Goal: Transaction & Acquisition: Purchase product/service

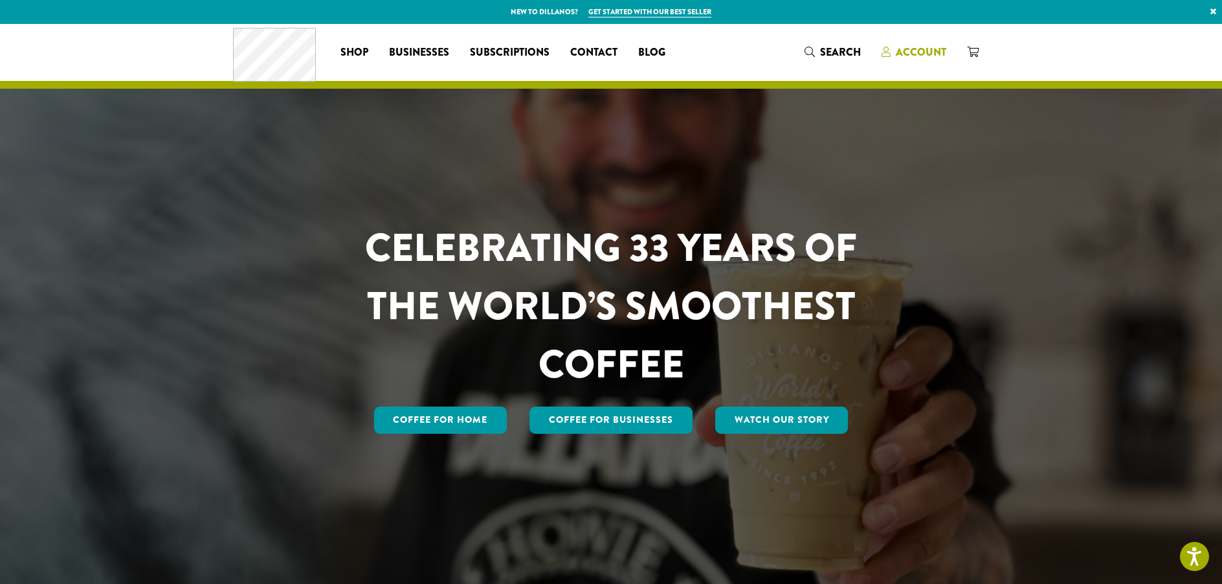
click at [916, 47] on span "Account" at bounding box center [921, 52] width 50 height 15
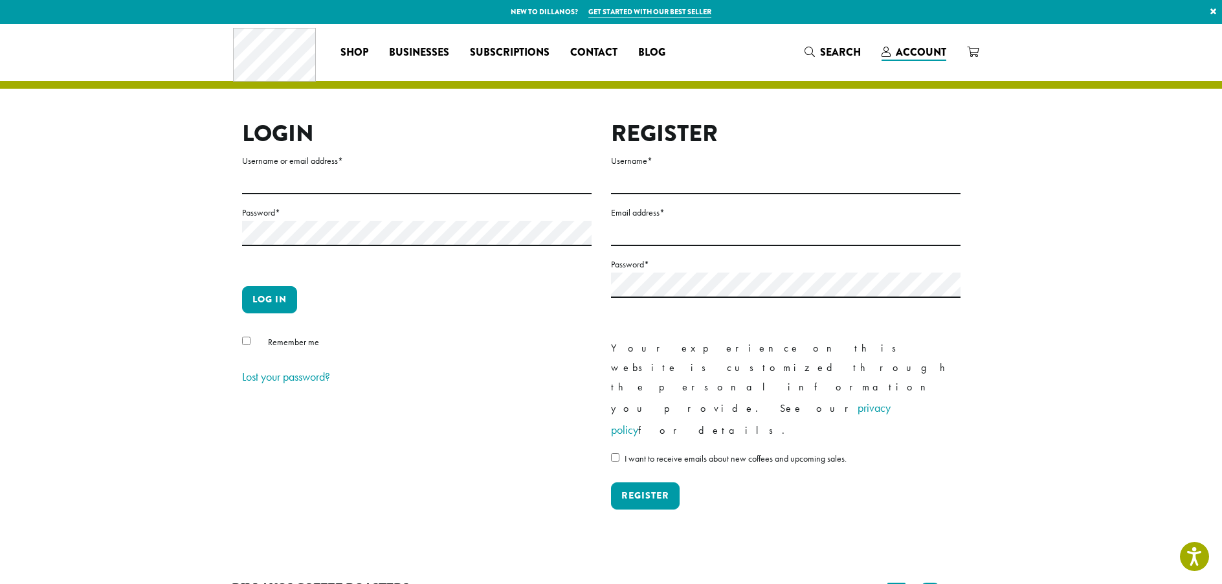
click at [301, 196] on form "Username or email address * Password * Log in Remember me Lost your password?" at bounding box center [417, 270] width 350 height 235
click at [306, 188] on input "Username or email address *" at bounding box center [417, 181] width 350 height 25
type input "**********"
click at [276, 304] on button "Log in" at bounding box center [269, 299] width 55 height 27
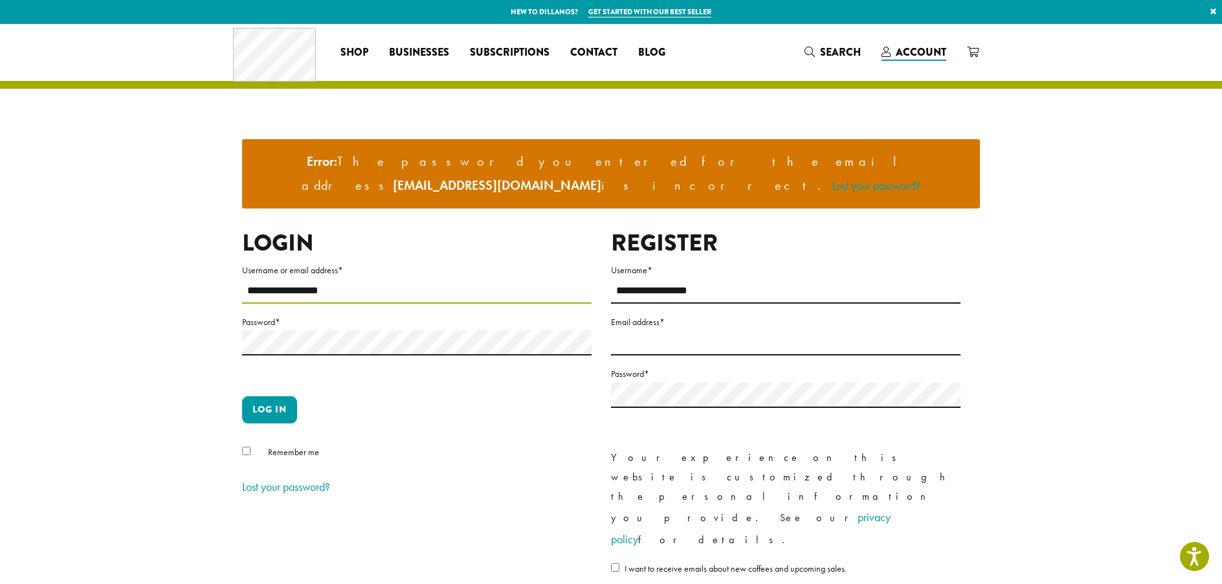
click at [355, 278] on input "**********" at bounding box center [417, 290] width 350 height 25
type input "********"
click at [281, 396] on button "Log in" at bounding box center [269, 409] width 55 height 27
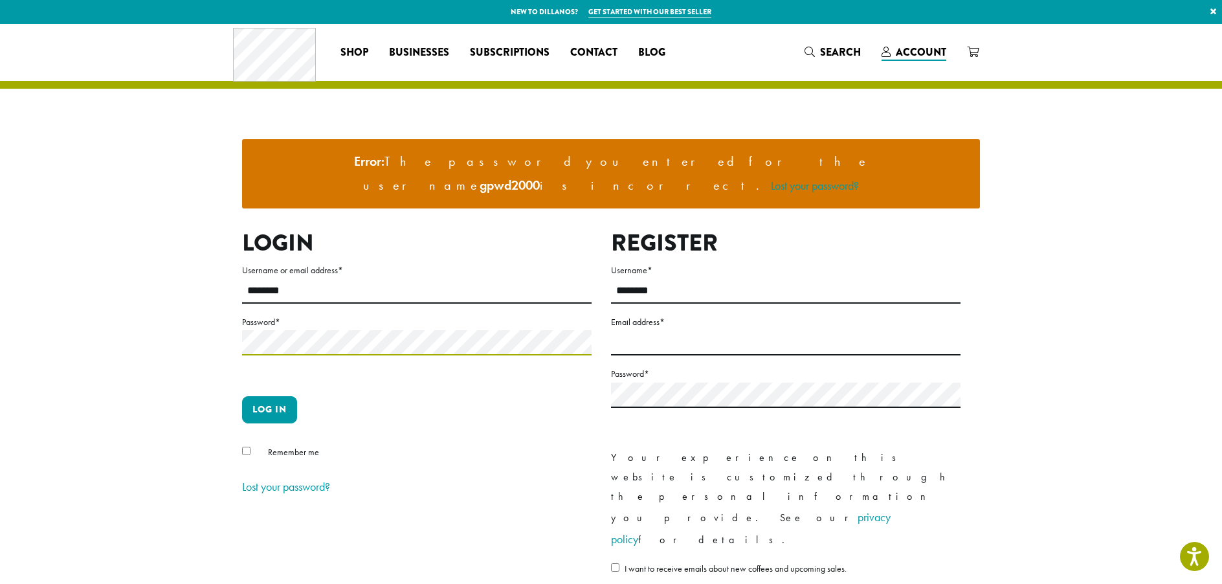
click at [242, 396] on button "Log in" at bounding box center [269, 409] width 55 height 27
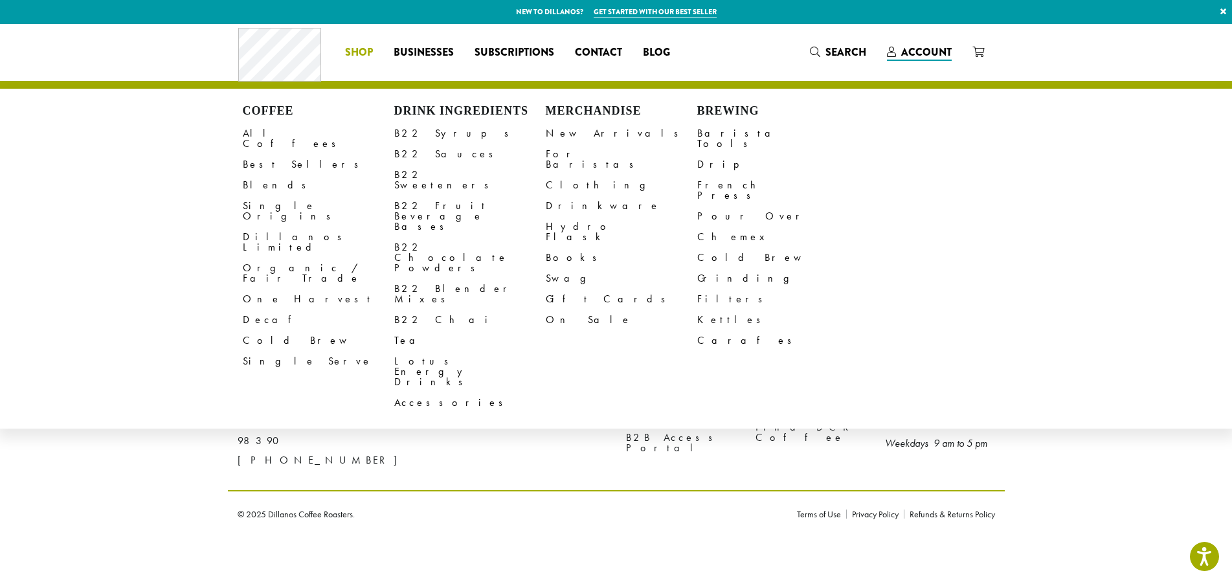
click at [838, 19] on p "New to Dillanos? Get started with our best seller ×" at bounding box center [616, 12] width 1232 height 24
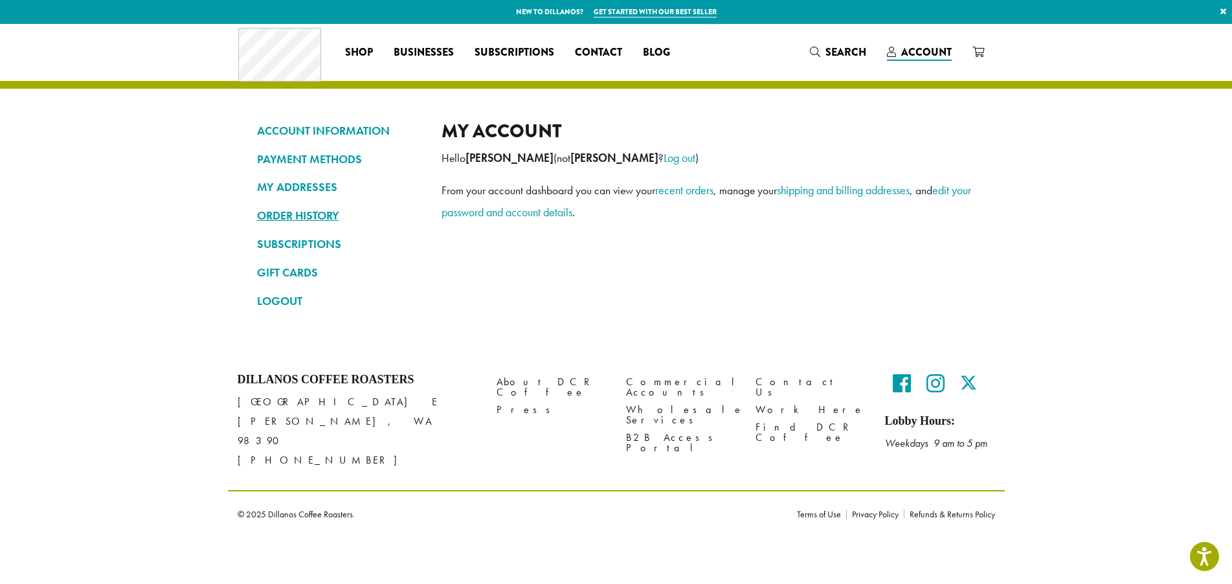
click at [306, 219] on link "ORDER HISTORY" at bounding box center [339, 216] width 165 height 22
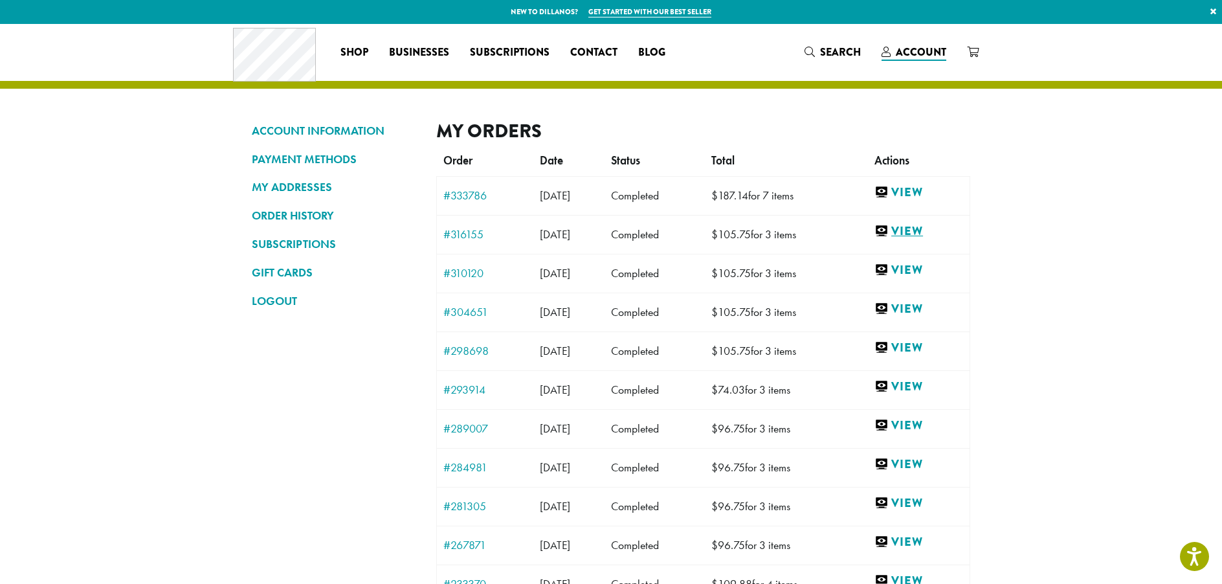
click at [917, 230] on link "View" at bounding box center [919, 231] width 89 height 16
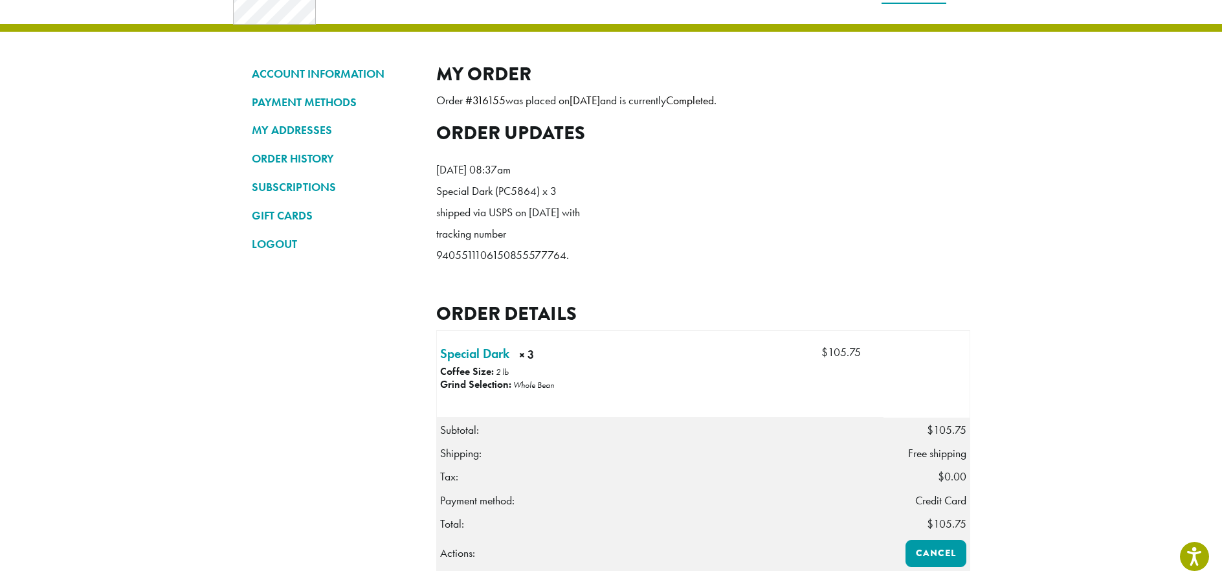
scroll to position [324, 0]
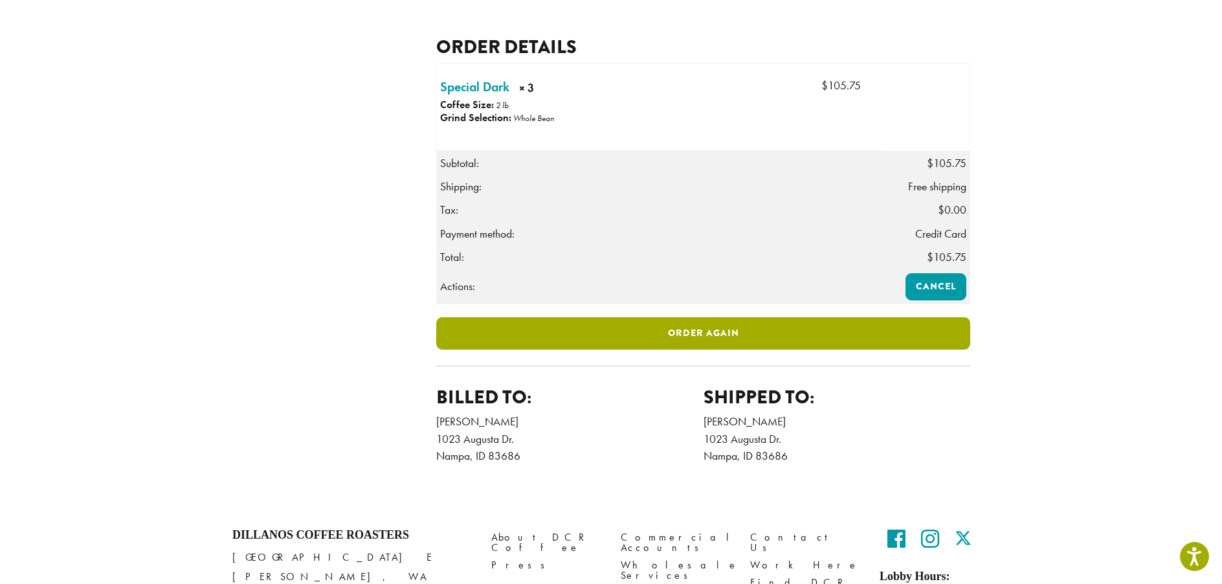
click at [713, 350] on link "Order again" at bounding box center [703, 333] width 534 height 32
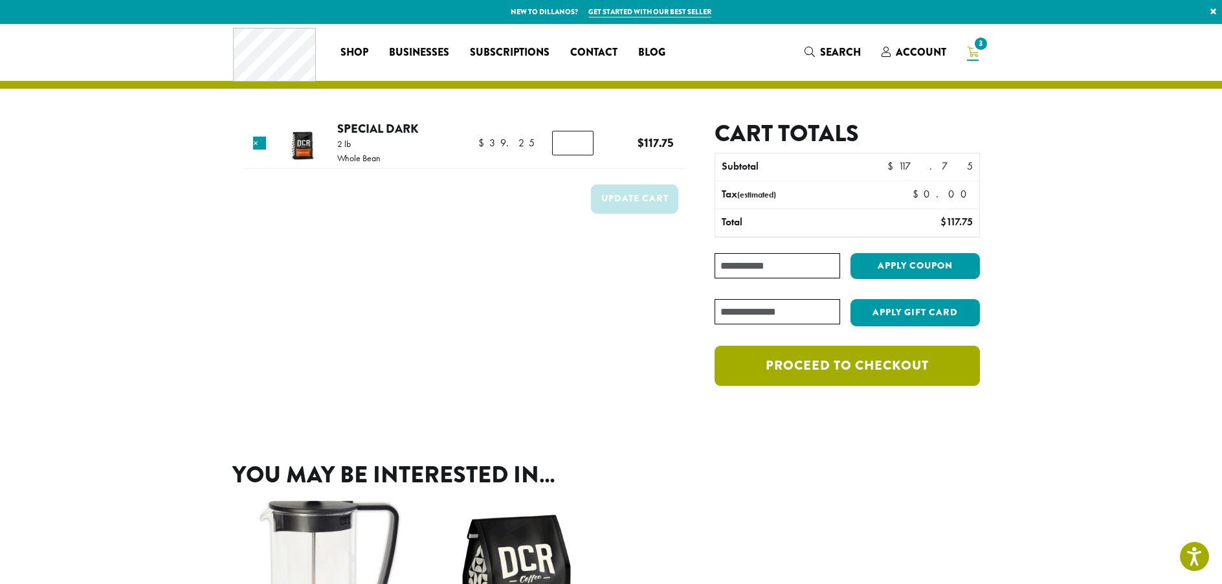
click at [839, 365] on link "Proceed to checkout" at bounding box center [847, 366] width 265 height 40
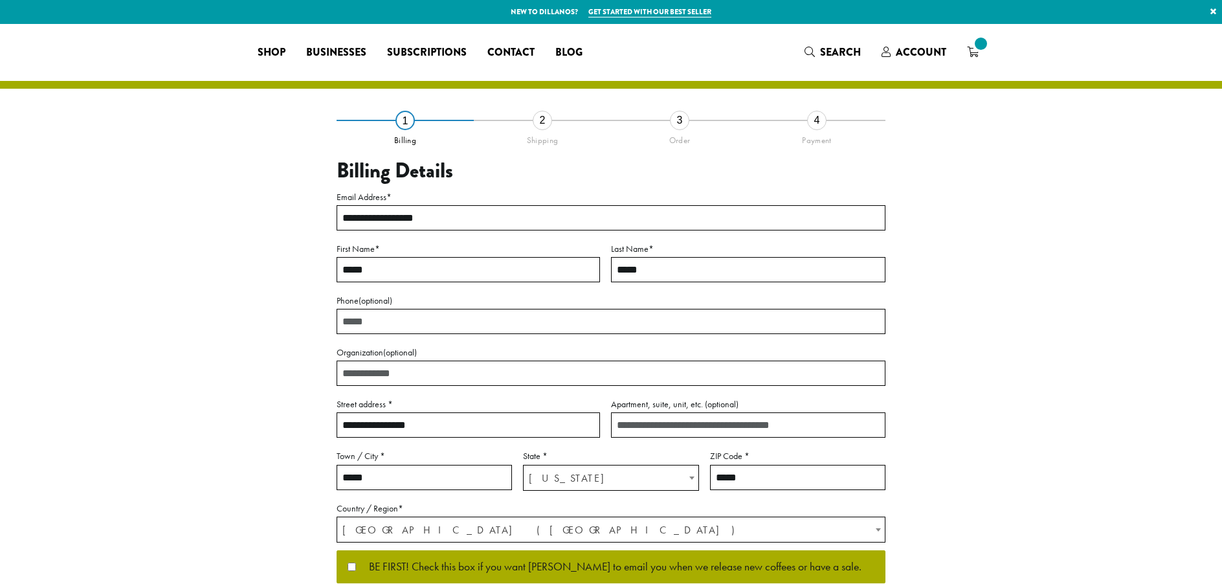
select select "**"
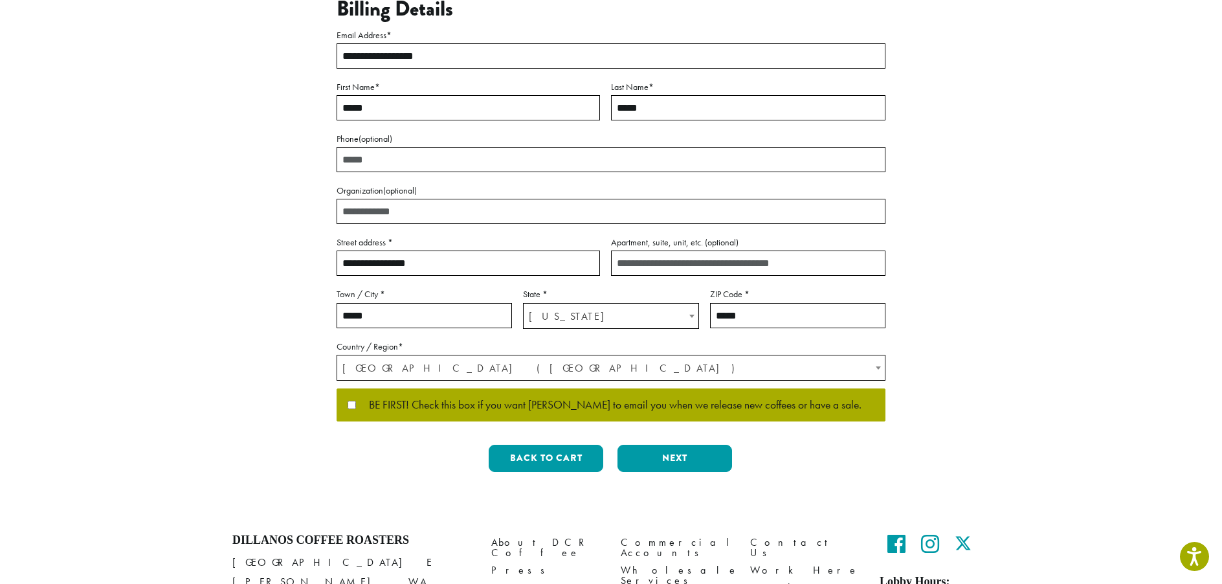
scroll to position [194, 0]
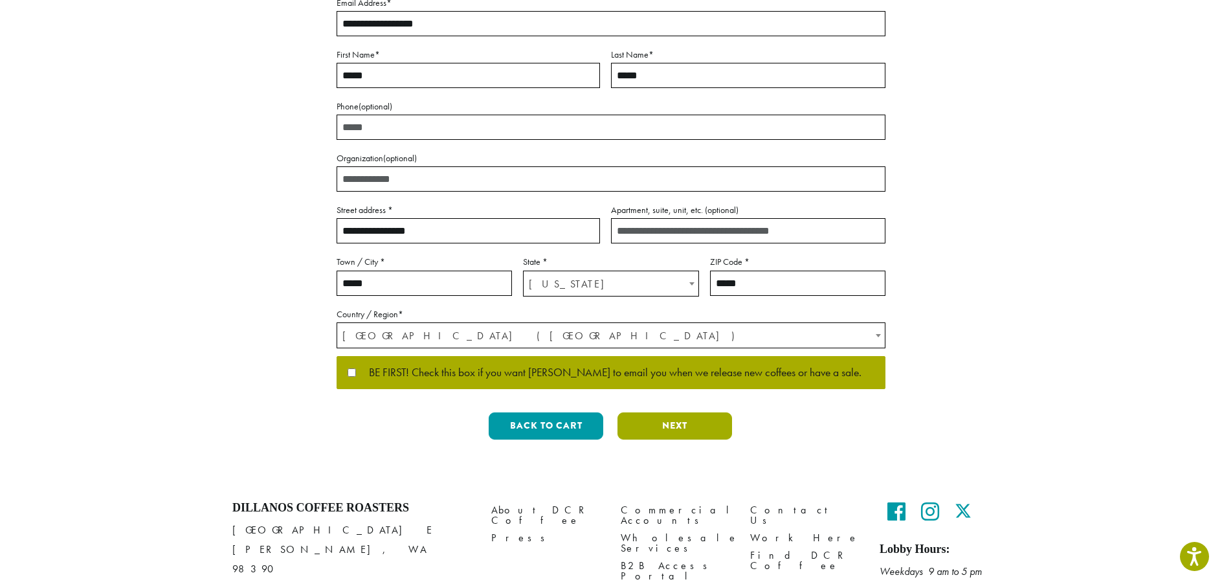
click at [663, 425] on button "Next" at bounding box center [675, 425] width 115 height 27
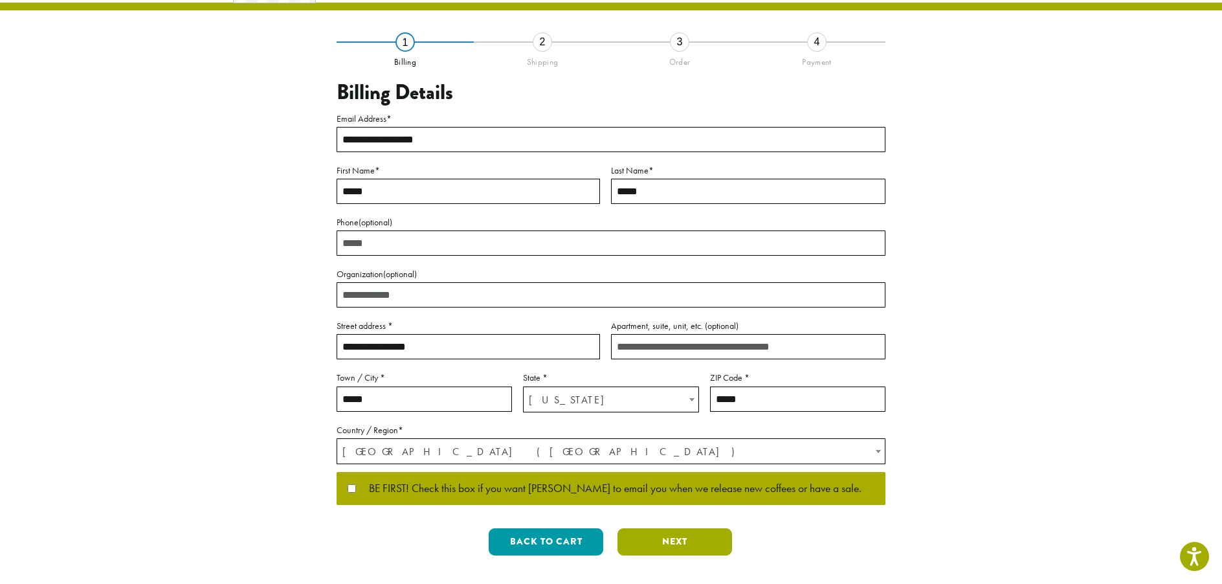
scroll to position [0, 0]
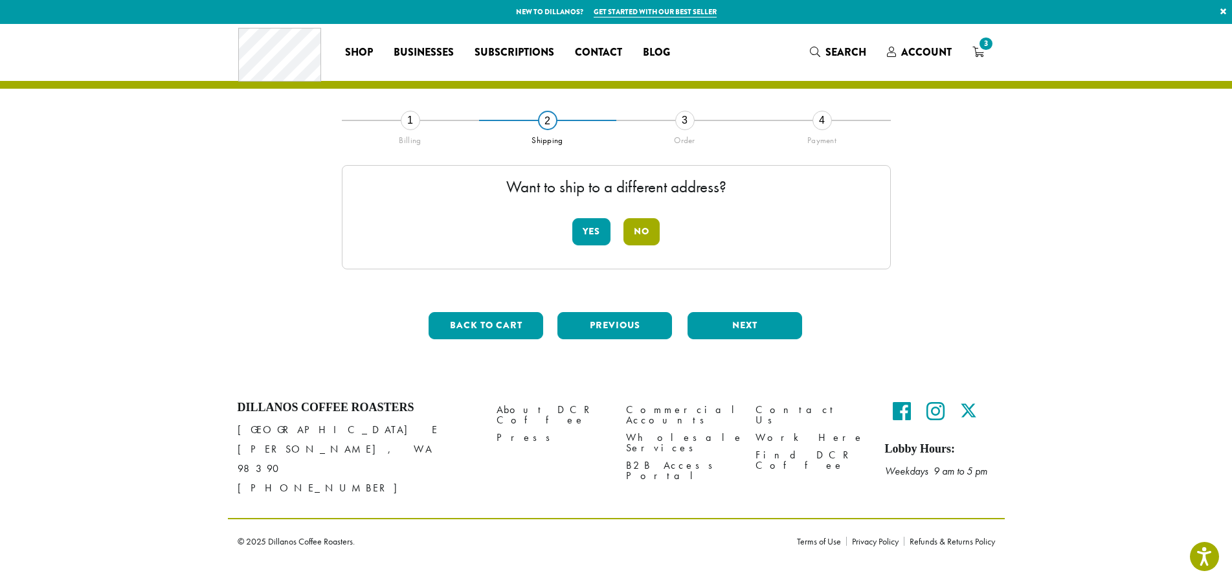
click at [638, 235] on button "No" at bounding box center [641, 231] width 36 height 27
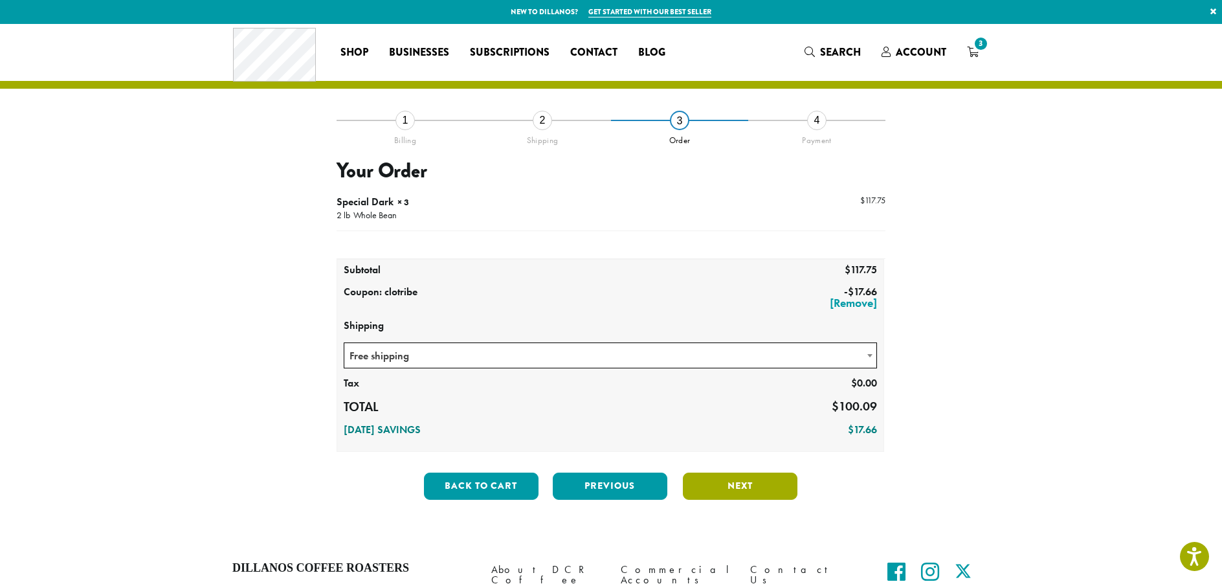
click at [752, 494] on button "Next" at bounding box center [740, 486] width 115 height 27
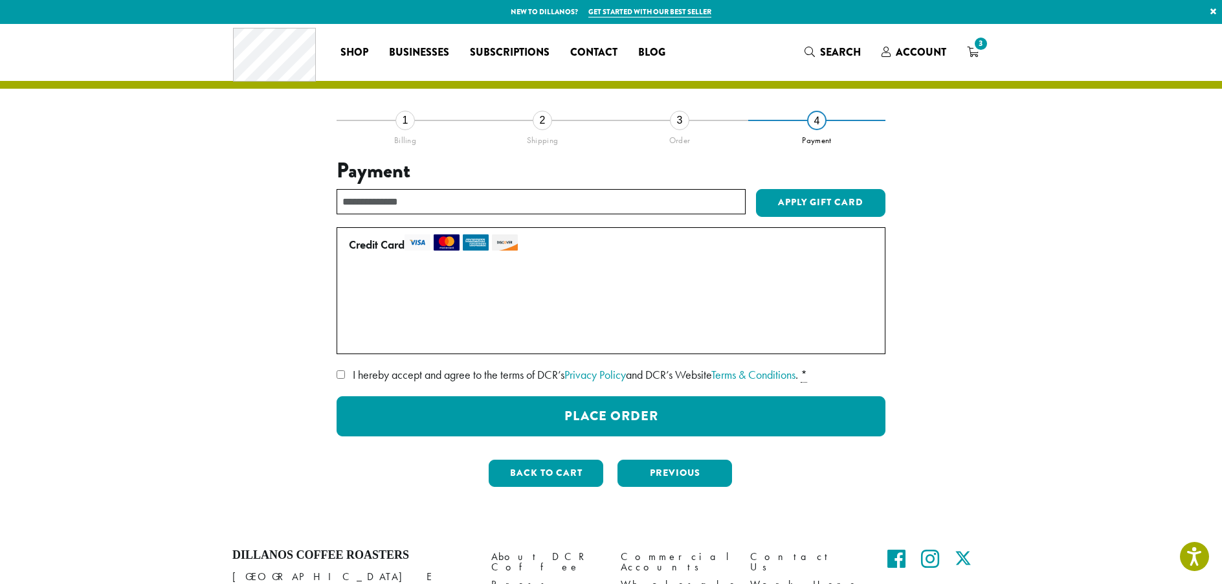
click at [379, 339] on label "Use a new card" at bounding box center [608, 336] width 519 height 21
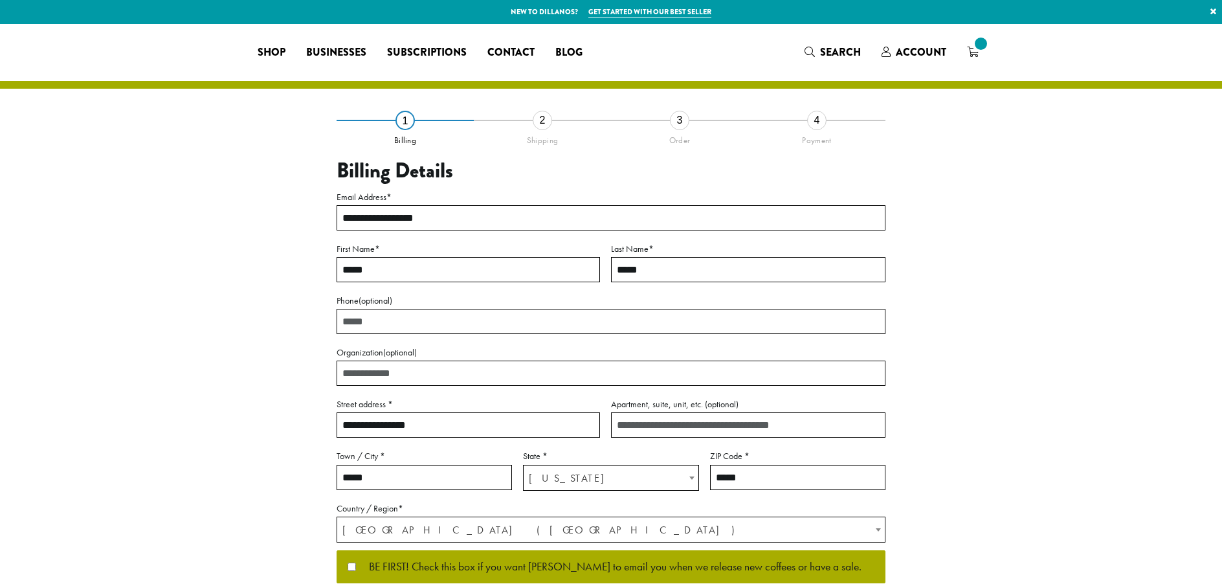
select select "**"
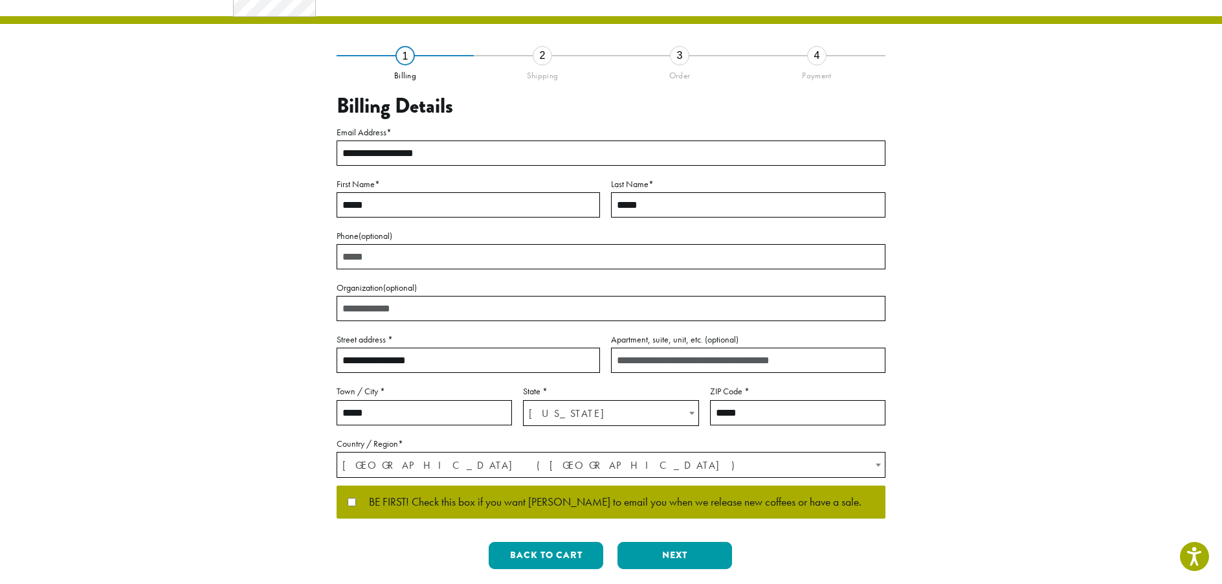
scroll to position [129, 0]
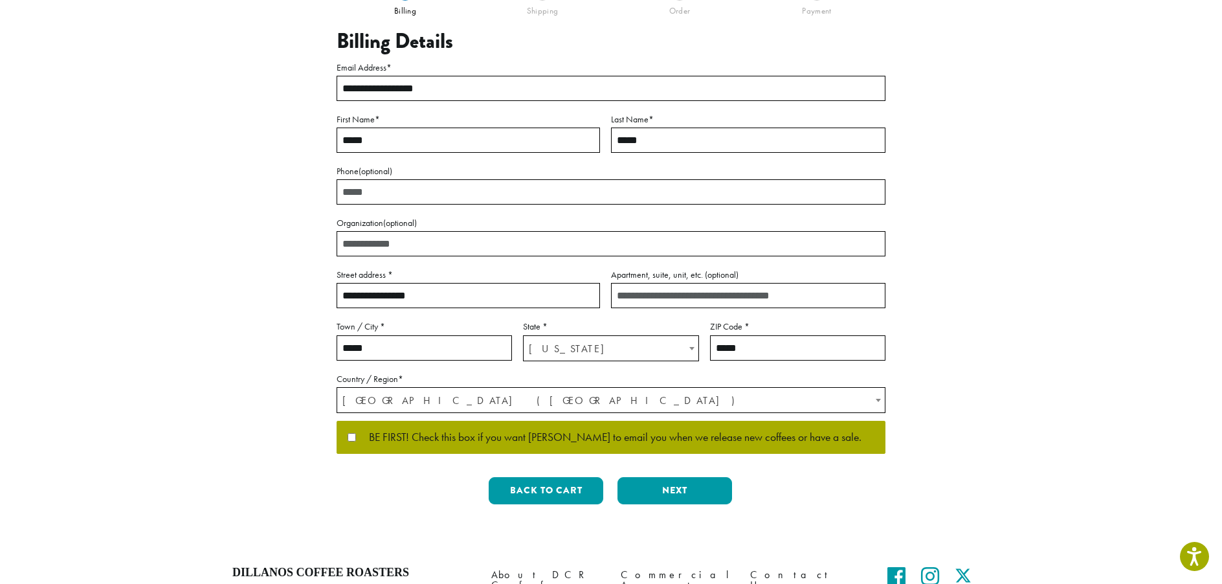
click at [717, 496] on button "Next" at bounding box center [675, 490] width 115 height 27
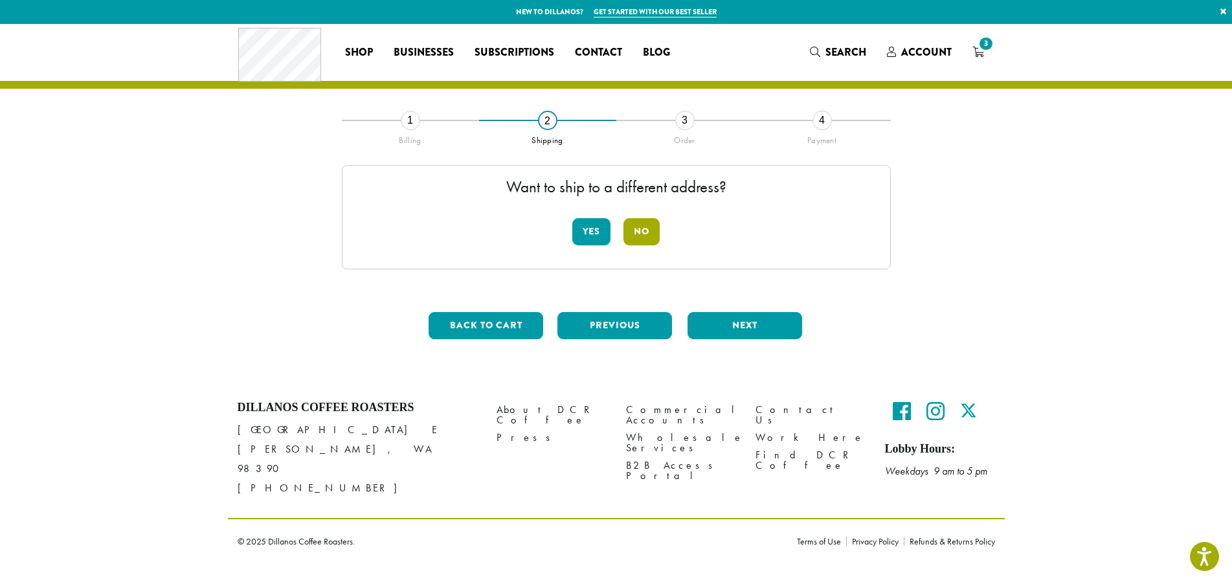
click at [647, 230] on button "No" at bounding box center [641, 231] width 36 height 27
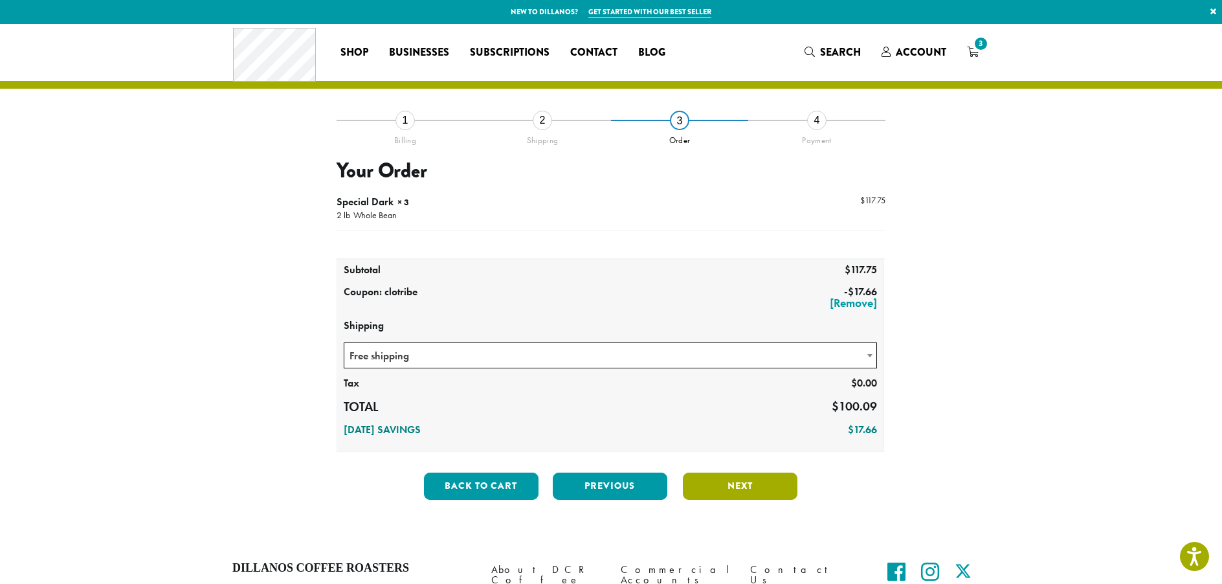
click at [739, 487] on button "Next" at bounding box center [740, 486] width 115 height 27
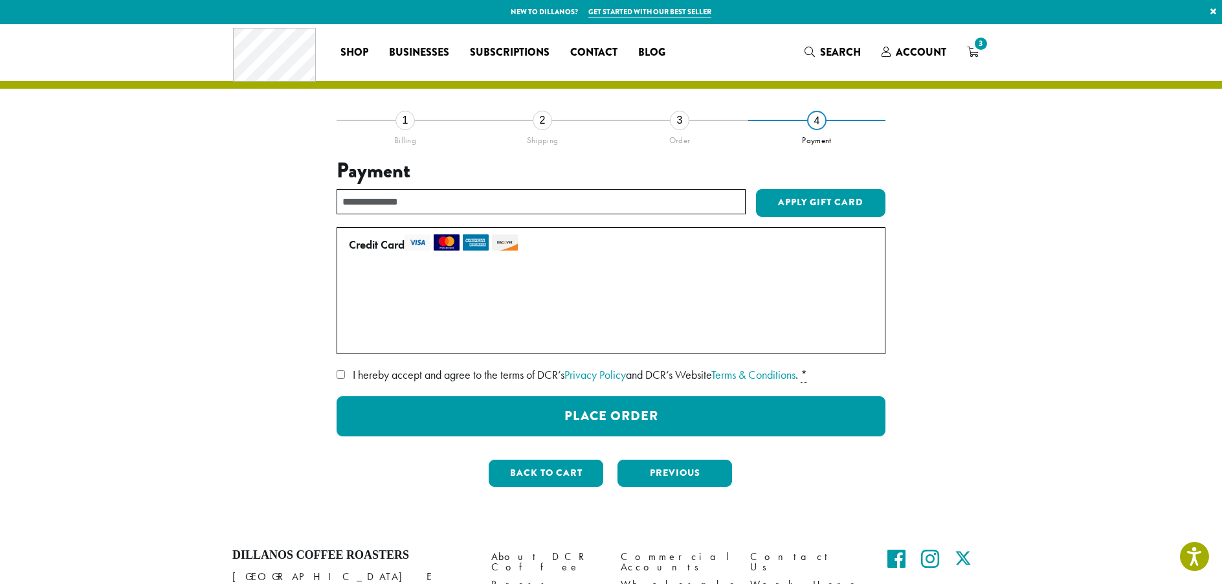
click at [348, 333] on p "Manage Payment Methods • • • 1470 (expires 04/24) • • • 1470 (expires 04/29) Us…" at bounding box center [611, 310] width 535 height 74
click at [357, 339] on label "Use a new card" at bounding box center [608, 336] width 519 height 21
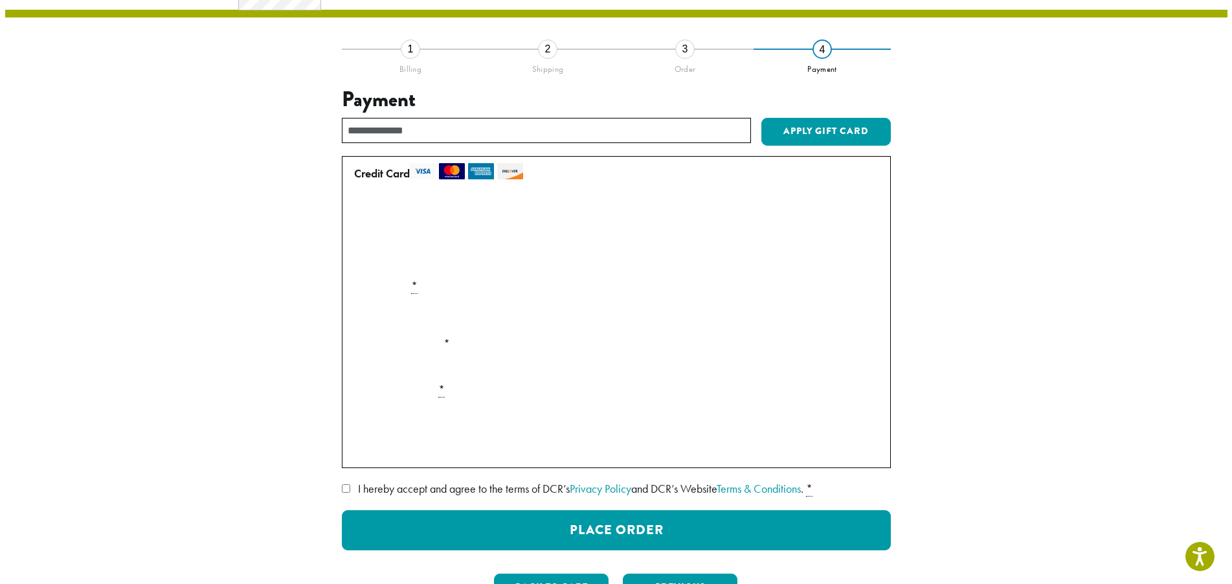
scroll to position [129, 0]
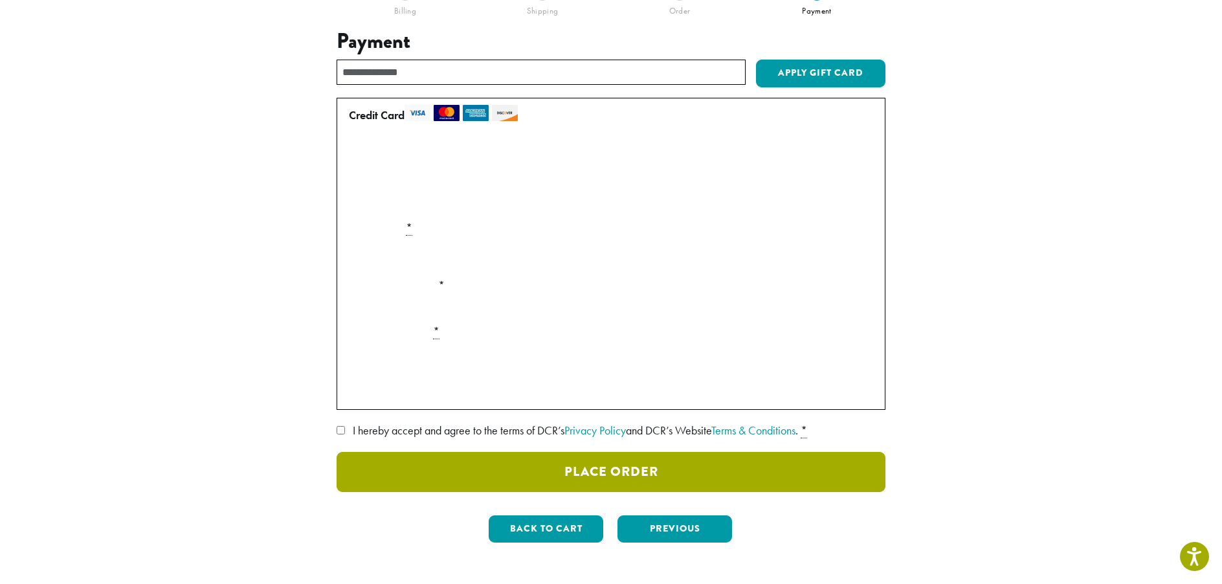
click at [676, 472] on button "Place Order" at bounding box center [611, 472] width 549 height 40
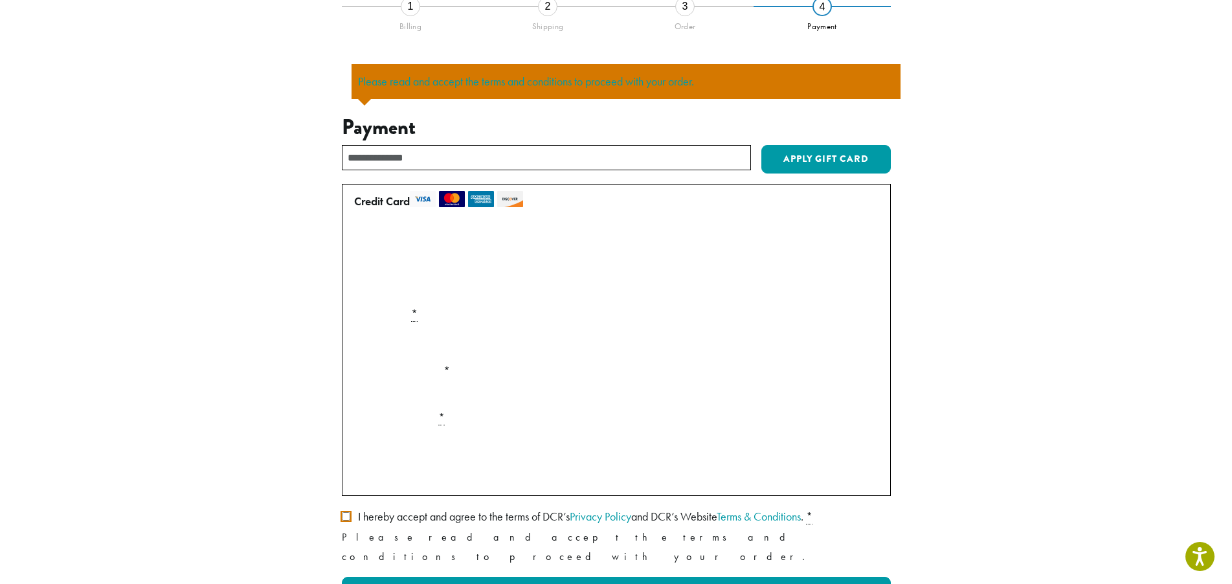
scroll to position [113, 0]
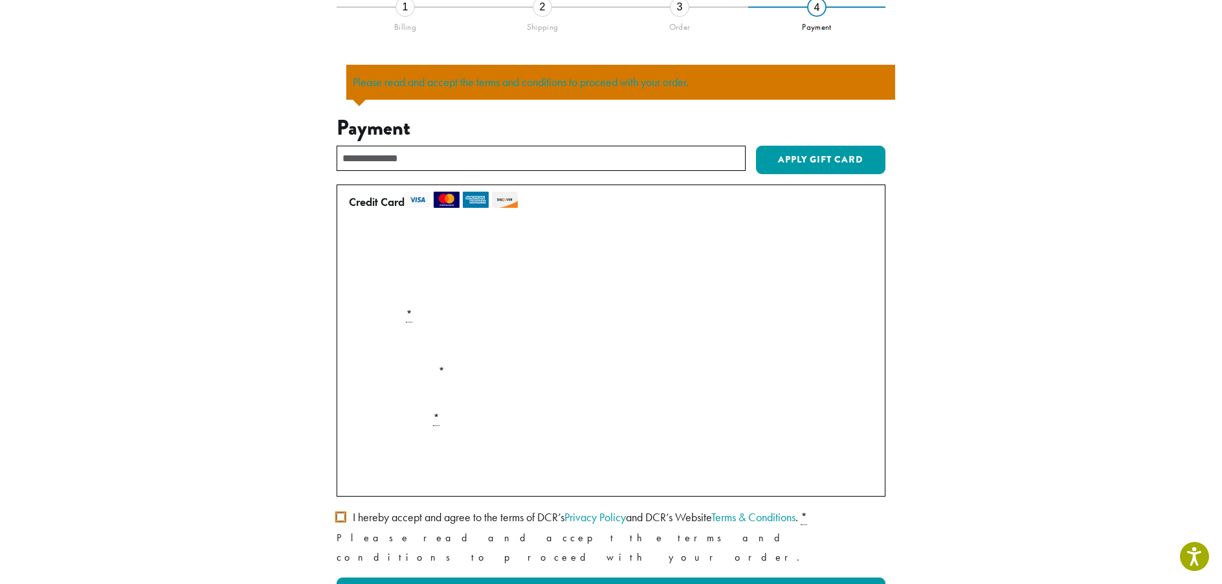
click at [337, 522] on label "I hereby accept and agree to the terms of DCR’s Privacy Policy and DCR’s Websit…" at bounding box center [611, 517] width 549 height 21
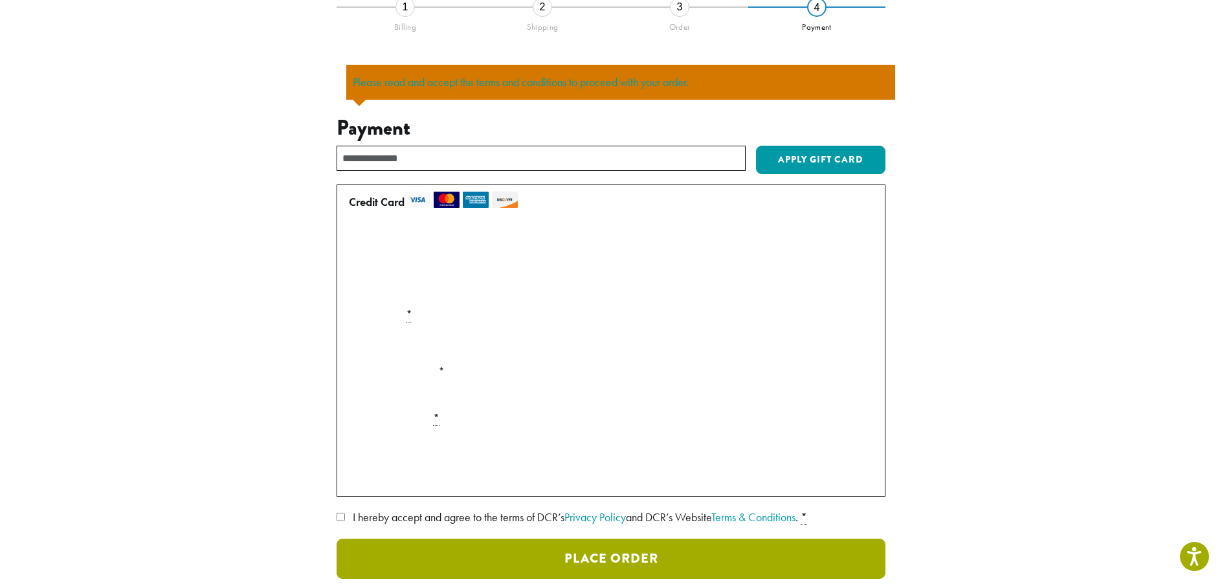
click at [532, 548] on button "Place Order" at bounding box center [611, 559] width 549 height 40
